Goal: Transaction & Acquisition: Purchase product/service

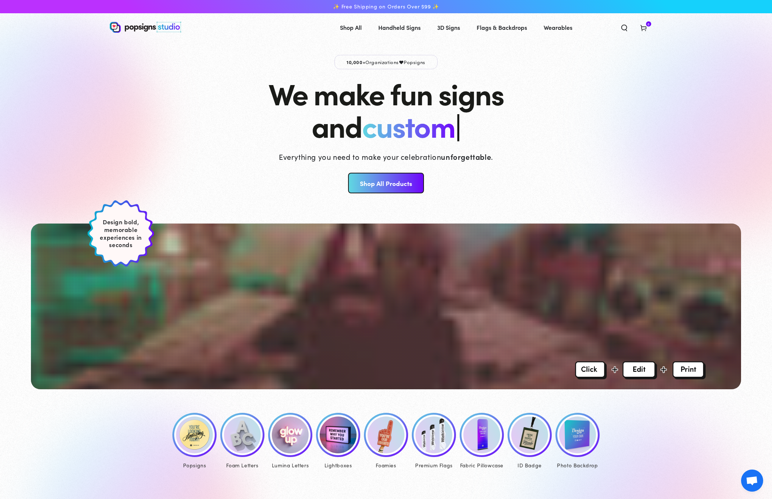
click at [395, 438] on img at bounding box center [386, 435] width 37 height 37
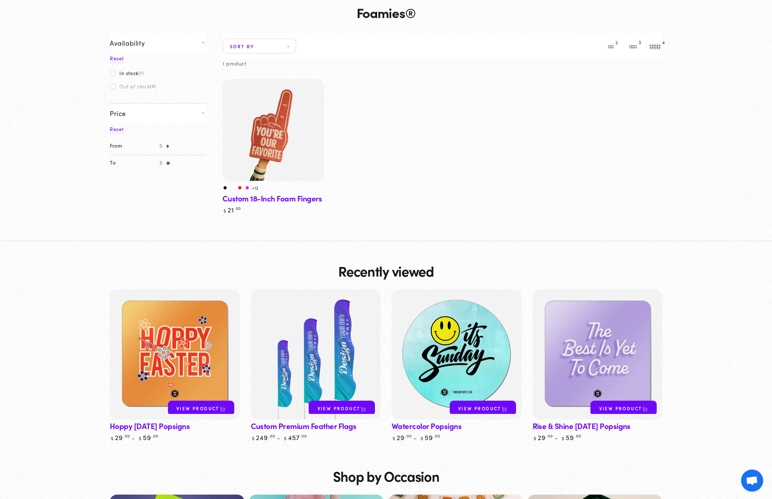
scroll to position [52, 0]
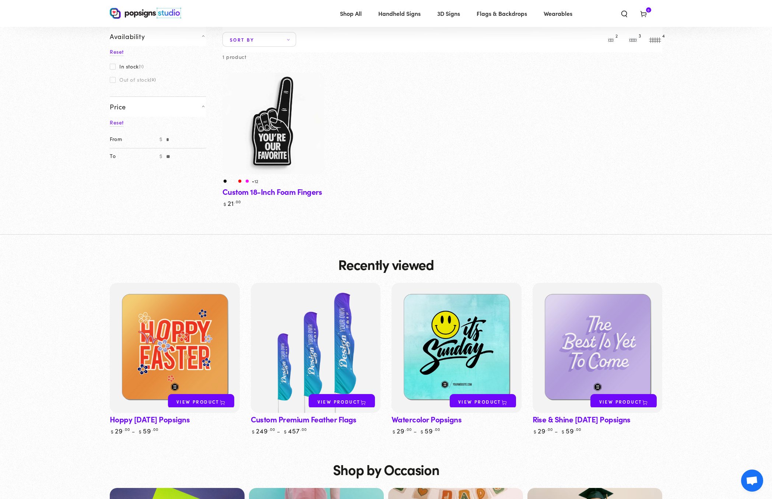
click at [285, 125] on img at bounding box center [273, 123] width 105 height 105
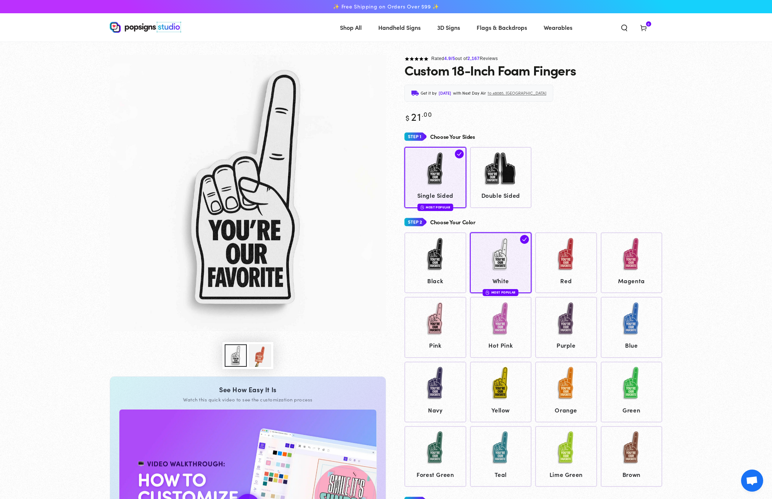
click at [613, 140] on div "Close dialog Get 10% OFF Your First Order Email Address Claim My Offer → No tha…" at bounding box center [386, 249] width 772 height 499
